Goal: Information Seeking & Learning: Understand process/instructions

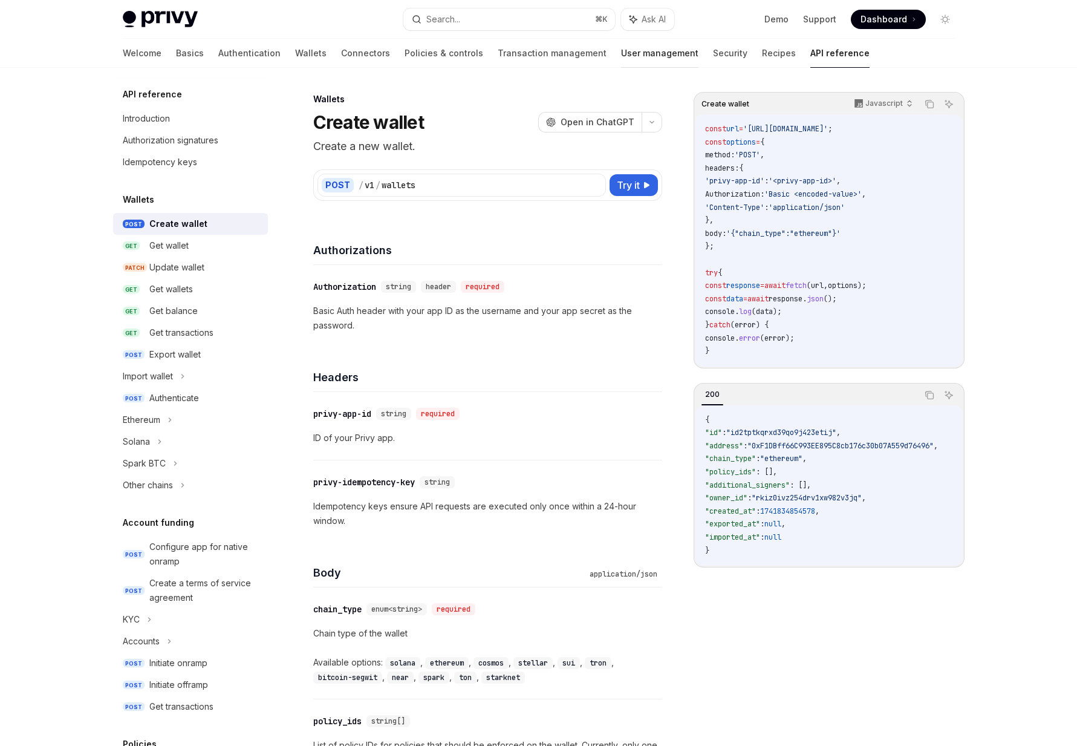
click at [621, 50] on link "User management" at bounding box center [659, 53] width 77 height 29
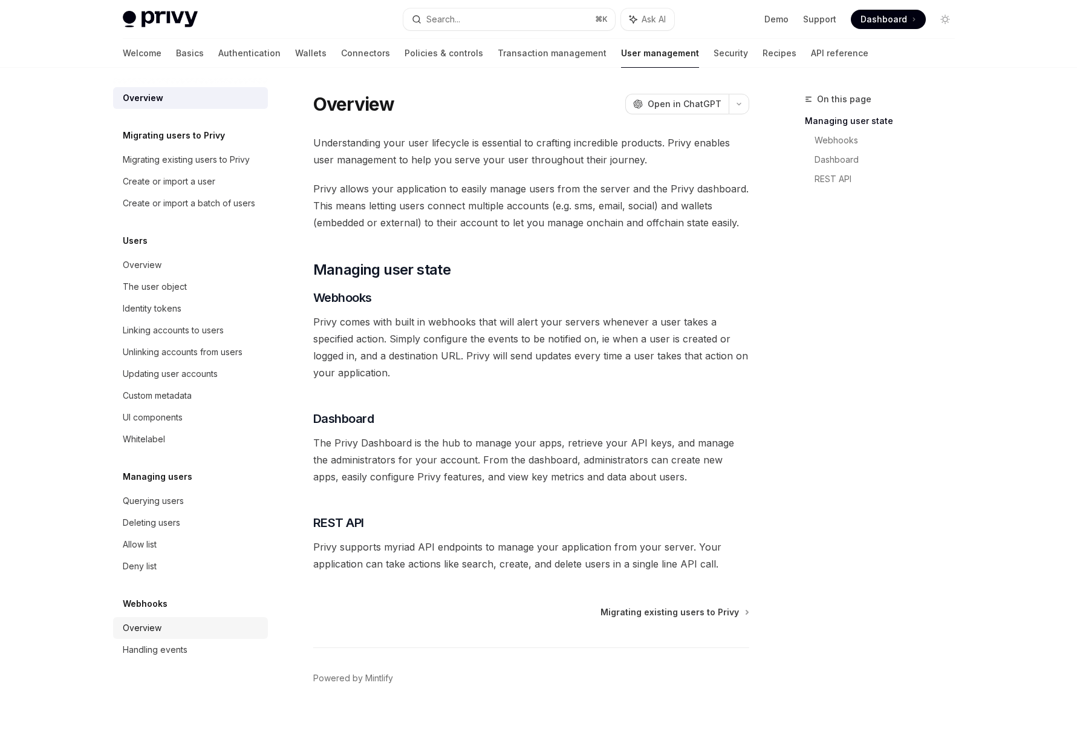
click at [154, 633] on div "Overview" at bounding box center [142, 628] width 39 height 15
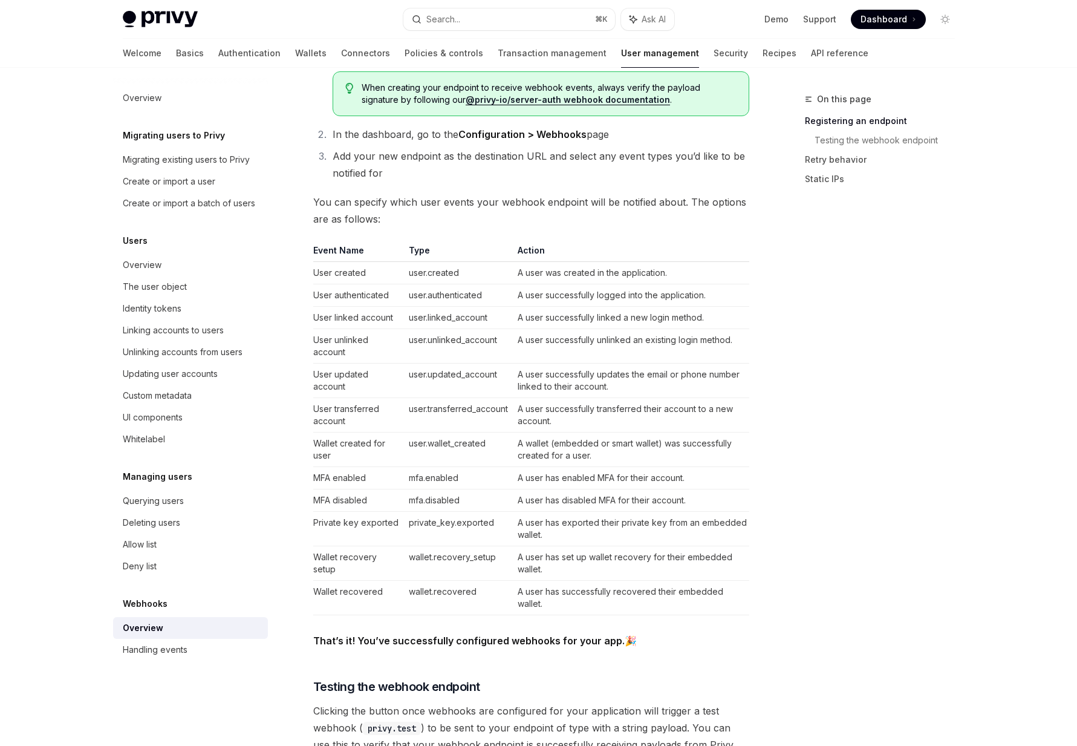
scroll to position [629, 0]
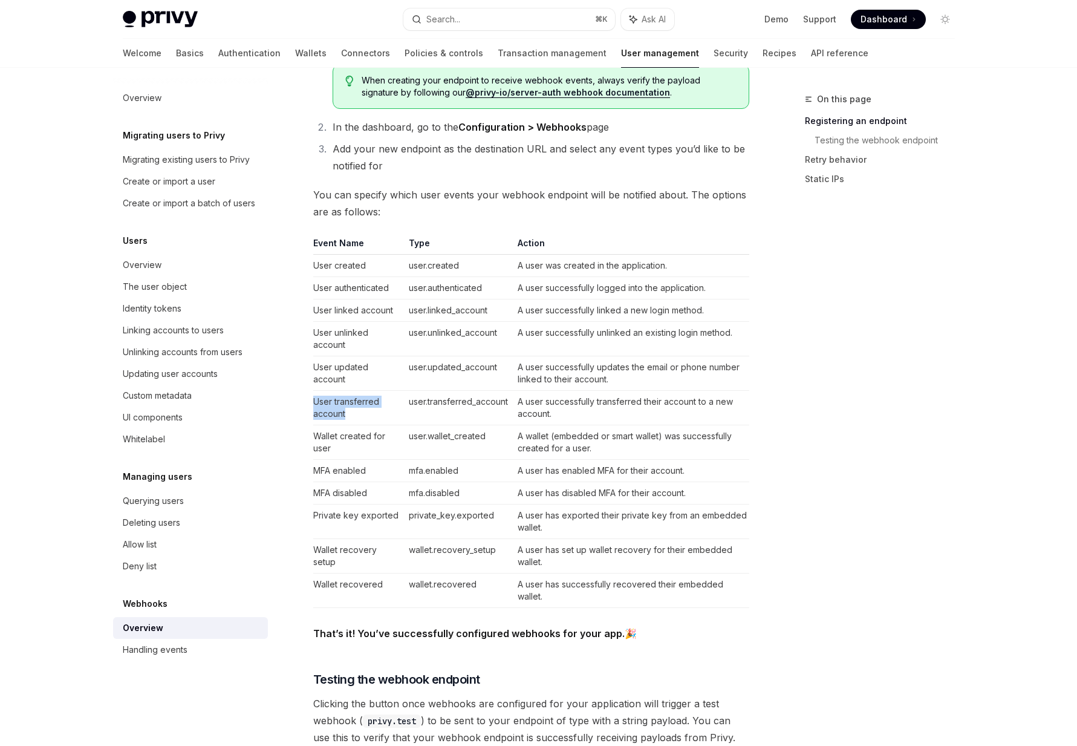
drag, startPoint x: 380, startPoint y: 416, endPoint x: 305, endPoint y: 404, distance: 76.1
click at [305, 404] on div "Webhooks Overview OpenAI Open in ChatGPT OpenAI Open in ChatGPT Webhooks allow …" at bounding box center [418, 459] width 668 height 1993
click at [343, 404] on td "User transferred account" at bounding box center [358, 408] width 91 height 34
click at [151, 650] on div "Handling events" at bounding box center [155, 649] width 65 height 15
type textarea "*"
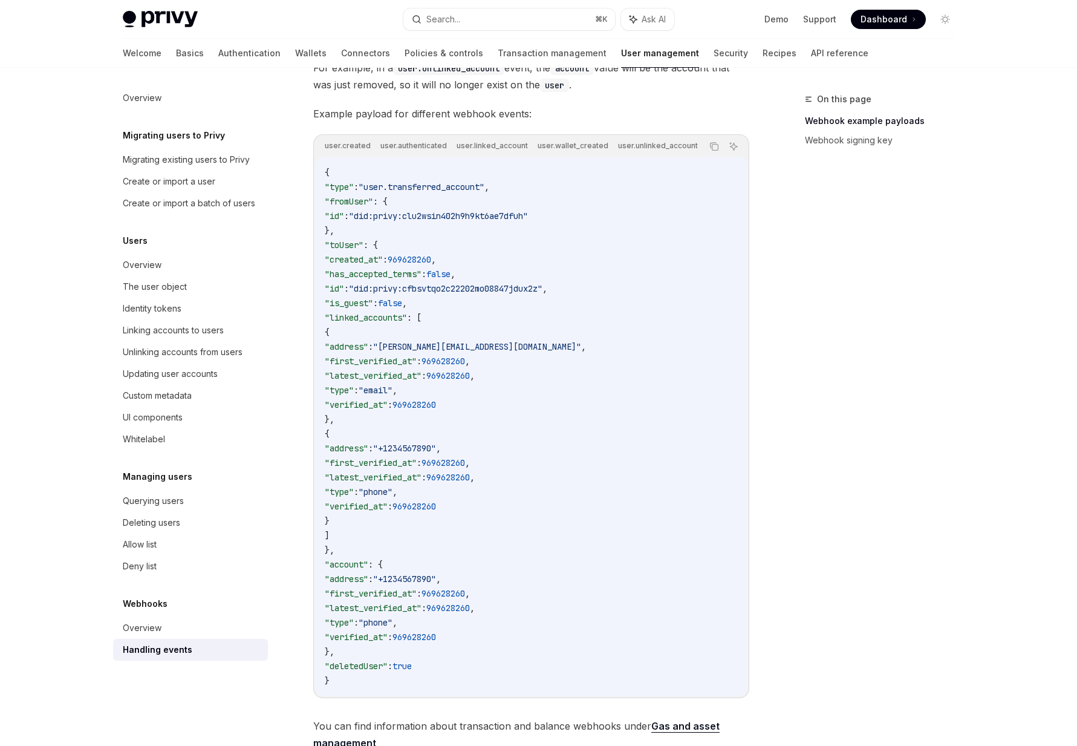
scroll to position [248, 0]
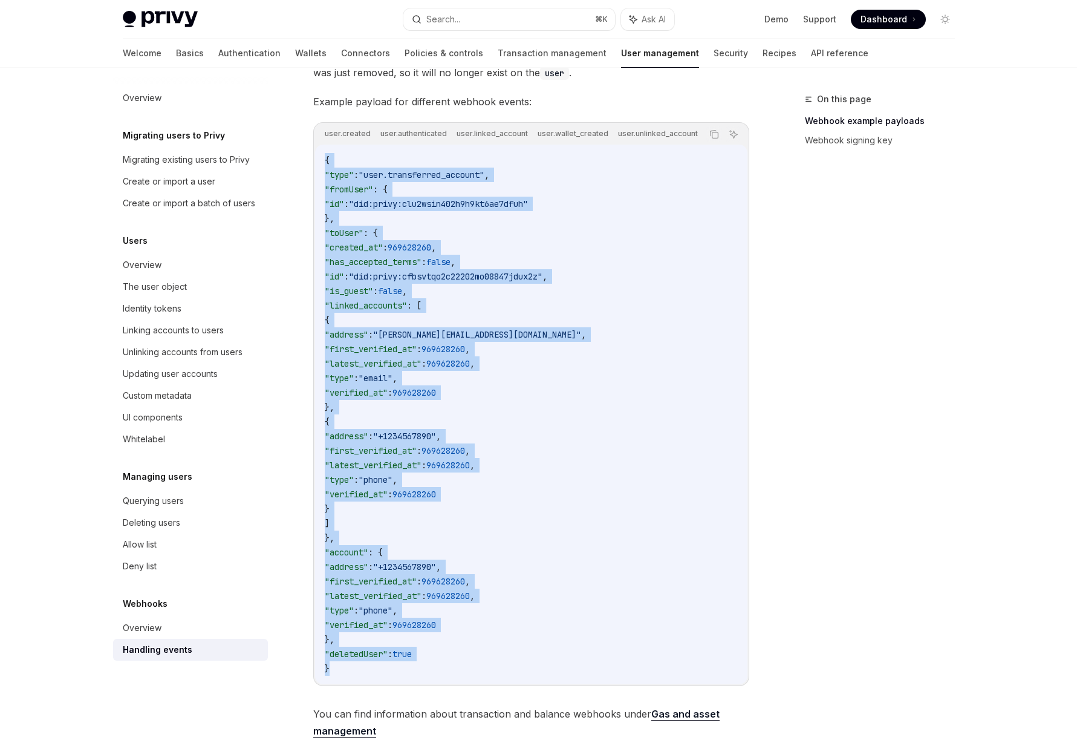
drag, startPoint x: 371, startPoint y: 669, endPoint x: 321, endPoint y: 164, distance: 507.7
click at [321, 164] on div "{ "type" : "user.transferred_account" , "fromUser" : { "id" : "did:privy:clu2ws…" at bounding box center [531, 415] width 433 height 540
drag, startPoint x: 323, startPoint y: 164, endPoint x: 416, endPoint y: 678, distance: 522.0
click at [416, 676] on div "{ "type" : "user.transferred_account" , "fromUser" : { "id" : "did:privy:clu2ws…" at bounding box center [531, 415] width 433 height 540
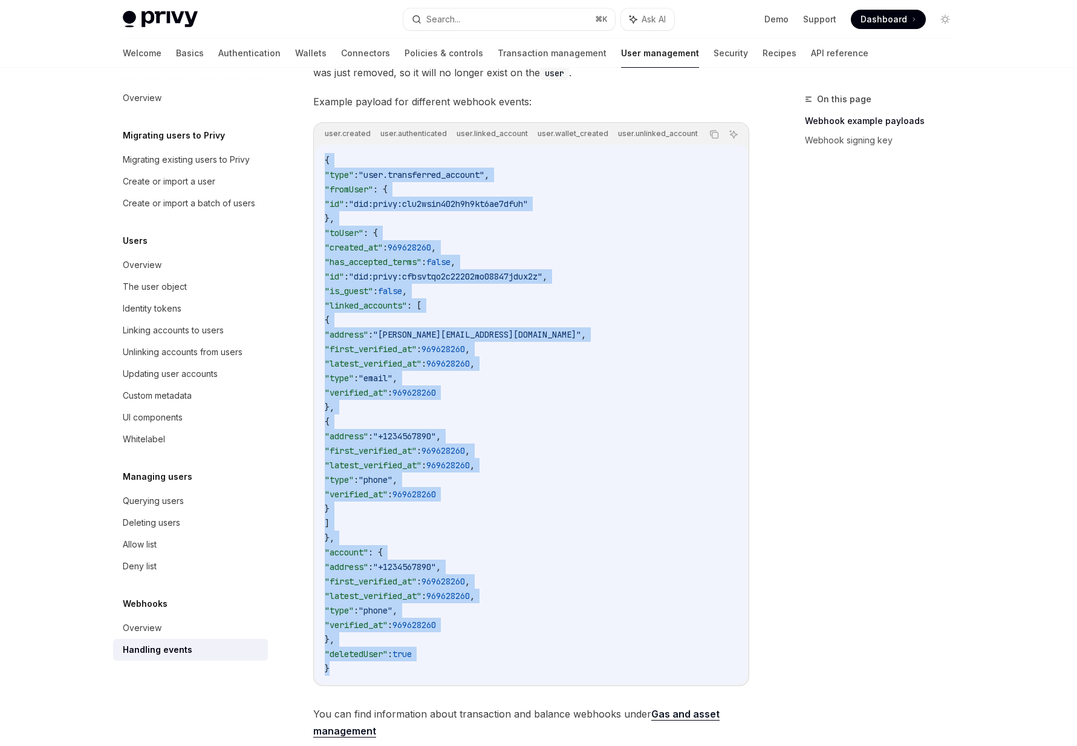
click at [416, 676] on code "{ "type" : "user.transferred_account" , "fromUser" : { "id" : "did:privy:clu2ws…" at bounding box center [531, 414] width 413 height 523
drag, startPoint x: 416, startPoint y: 678, endPoint x: 328, endPoint y: 163, distance: 521.8
click at [328, 163] on code "{ "type" : "user.transferred_account" , "fromUser" : { "id" : "did:privy:clu2ws…" at bounding box center [531, 414] width 413 height 523
click at [328, 163] on span "{" at bounding box center [327, 160] width 5 height 11
drag, startPoint x: 327, startPoint y: 163, endPoint x: 414, endPoint y: 678, distance: 522.2
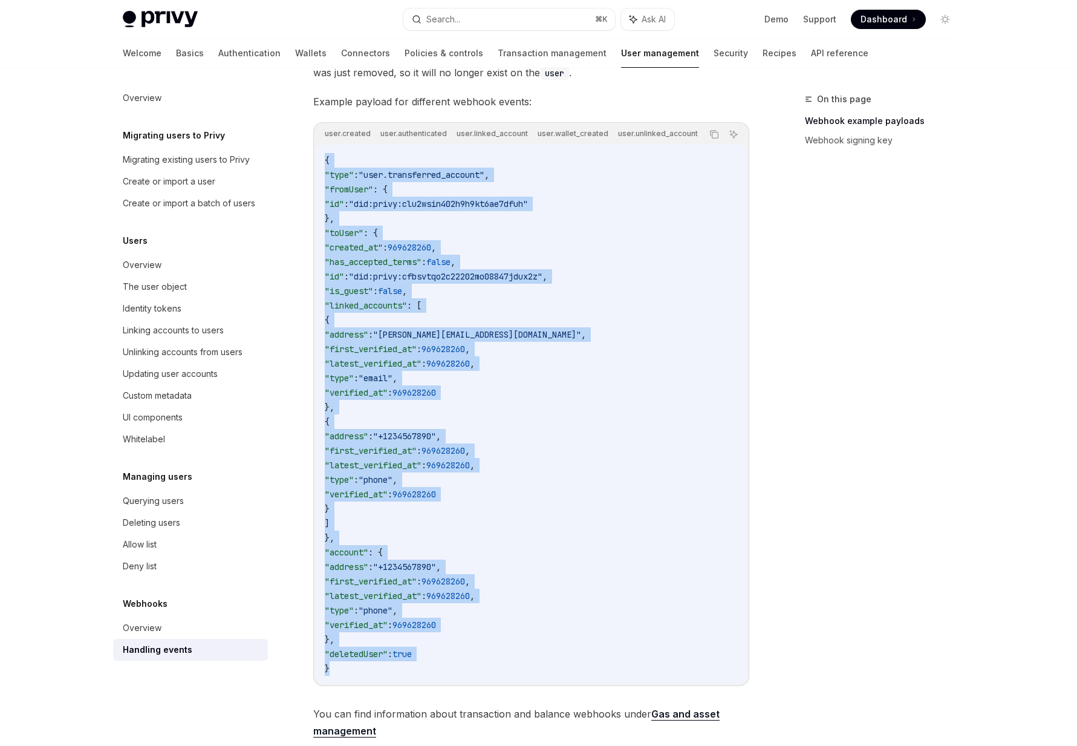
click at [414, 676] on code "{ "type" : "user.transferred_account" , "fromUser" : { "id" : "did:privy:clu2ws…" at bounding box center [531, 414] width 413 height 523
drag, startPoint x: 414, startPoint y: 678, endPoint x: 321, endPoint y: 164, distance: 522.6
click at [321, 164] on div "{ "type" : "user.transferred_account" , "fromUser" : { "id" : "did:privy:clu2ws…" at bounding box center [531, 415] width 433 height 540
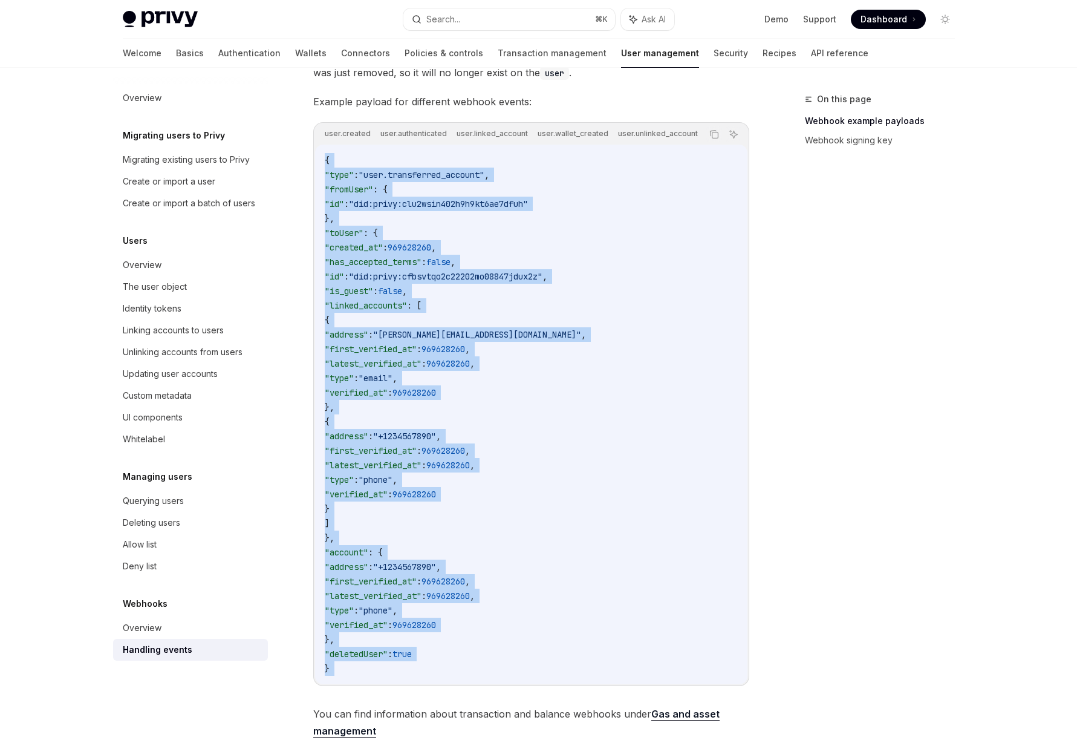
drag, startPoint x: 321, startPoint y: 164, endPoint x: 352, endPoint y: 681, distance: 517.6
click at [352, 681] on div "{ "type" : "user.transferred_account" , "fromUser" : { "id" : "did:privy:clu2ws…" at bounding box center [531, 415] width 433 height 540
drag, startPoint x: 352, startPoint y: 681, endPoint x: 318, endPoint y: 160, distance: 522.0
click at [318, 160] on div "{ "type" : "user.transferred_account" , "fromUser" : { "id" : "did:privy:clu2ws…" at bounding box center [531, 415] width 433 height 540
